Goal: Communication & Community: Answer question/provide support

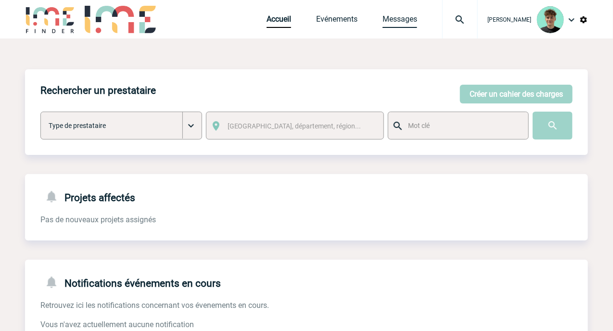
click at [417, 16] on link "Messages" at bounding box center [400, 20] width 35 height 13
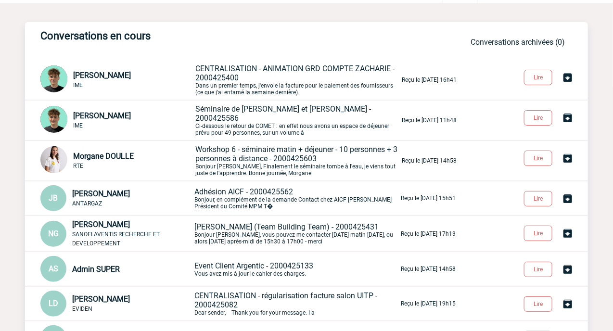
scroll to position [53, 0]
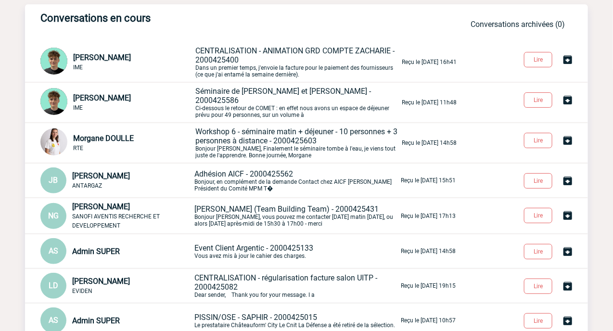
click at [260, 21] on h3 "Conversations en cours" at bounding box center [184, 18] width 289 height 12
click at [225, 30] on div "Conversations en cours Conversations archivées (0) [PERSON_NAME] IME CENTRALISA…" at bounding box center [306, 208] width 563 height 409
click at [534, 104] on button "Lire" at bounding box center [538, 99] width 28 height 15
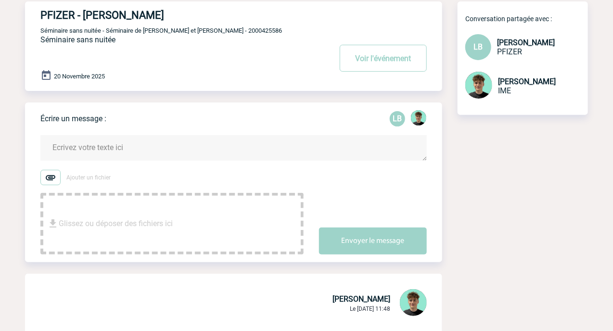
scroll to position [214, 0]
